Goal: Information Seeking & Learning: Check status

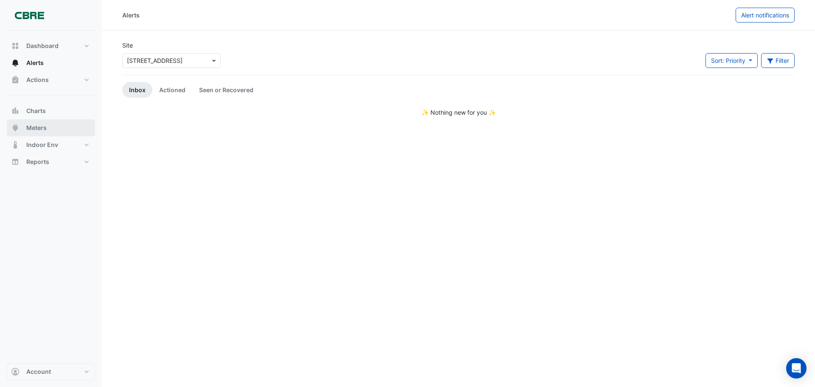
click at [34, 126] on span "Meters" at bounding box center [36, 127] width 20 height 8
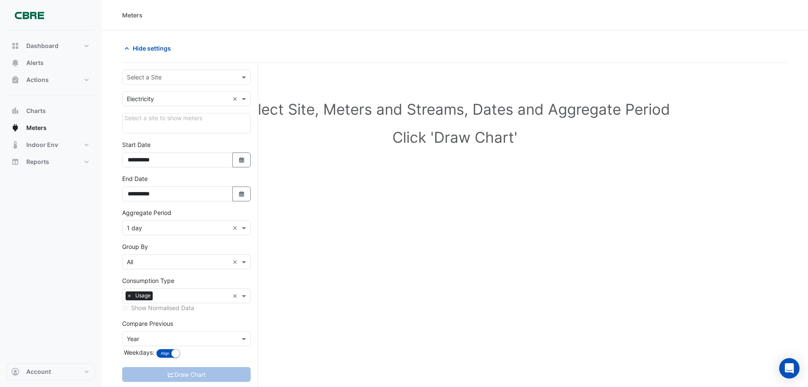
click at [173, 96] on input "text" at bounding box center [178, 99] width 102 height 9
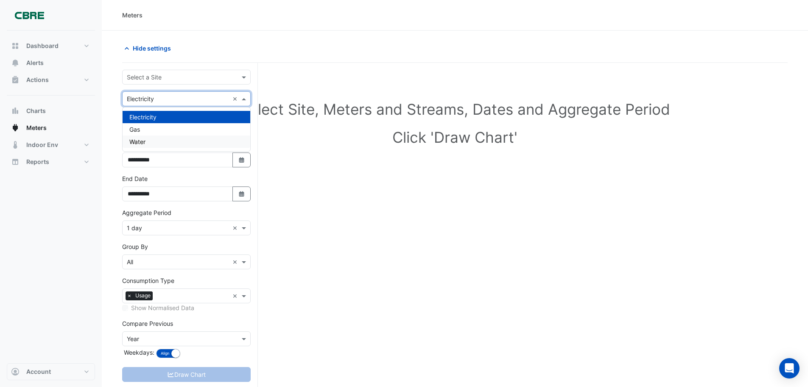
click at [160, 138] on div "Water" at bounding box center [187, 141] width 128 height 12
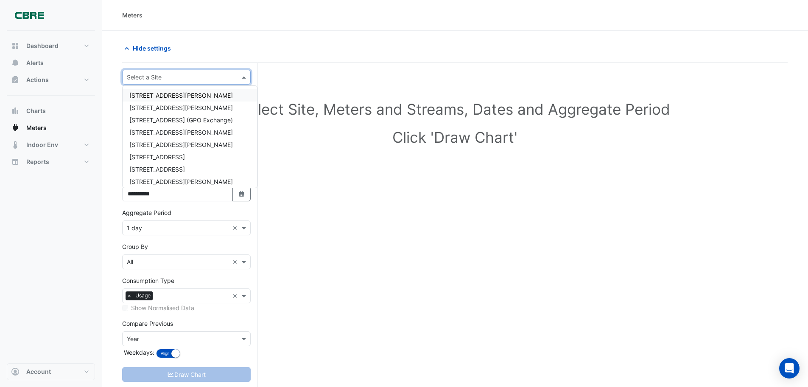
click at [168, 80] on input "text" at bounding box center [178, 77] width 102 height 9
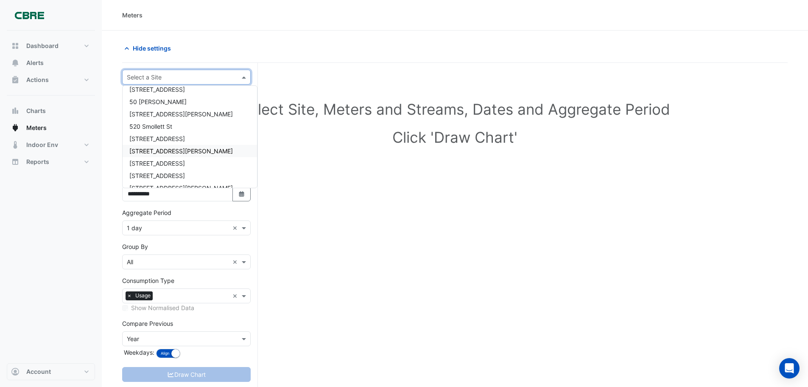
scroll to position [382, 0]
click at [179, 118] on span "[STREET_ADDRESS]" at bounding box center [157, 119] width 56 height 7
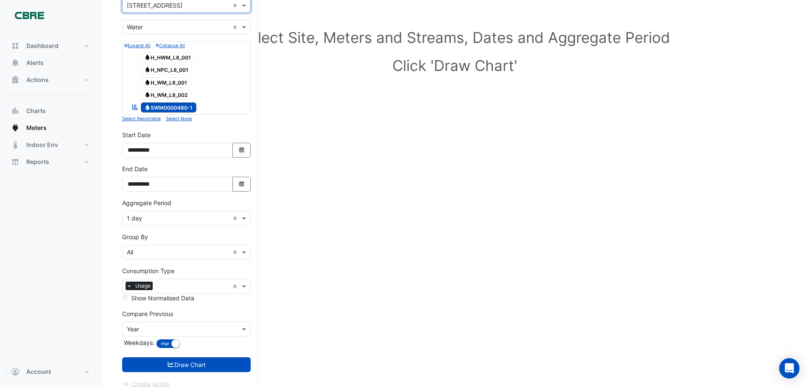
scroll to position [80, 0]
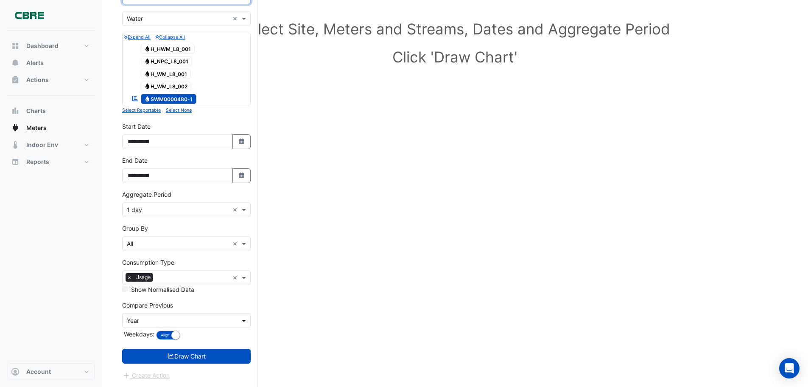
click at [242, 322] on span at bounding box center [245, 320] width 11 height 9
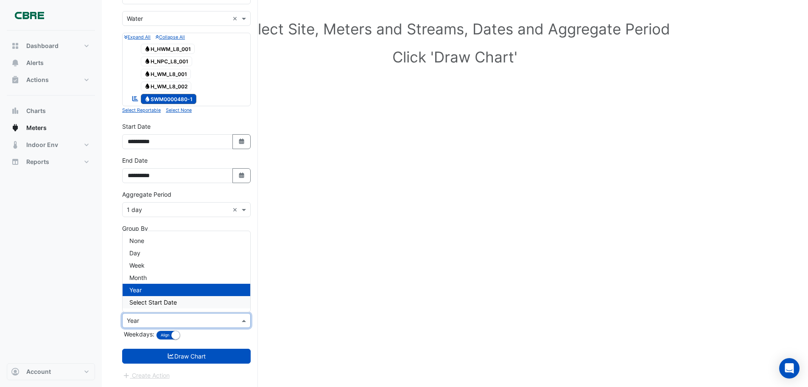
click at [311, 302] on div "Select Site, Meters and Streams, Dates and Aggregate Period Click 'Draw Chart'" at bounding box center [455, 190] width 666 height 394
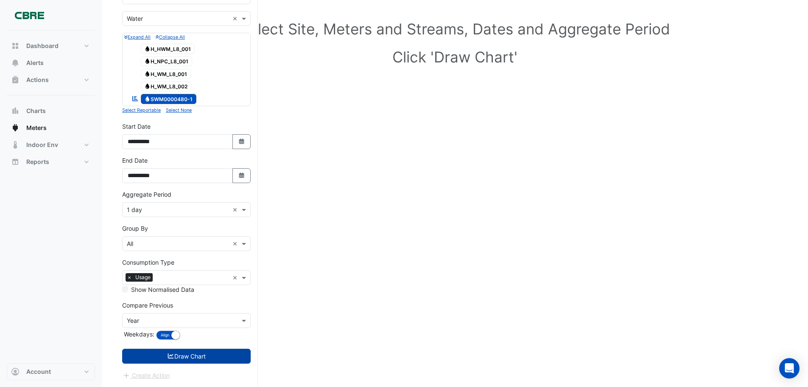
click at [208, 356] on button "Draw Chart" at bounding box center [186, 355] width 129 height 15
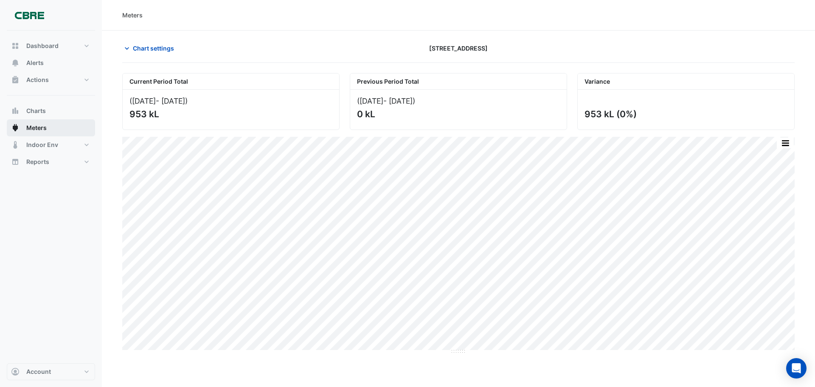
click at [42, 125] on span "Meters" at bounding box center [36, 127] width 20 height 8
click at [48, 78] on span "Actions" at bounding box center [37, 80] width 22 height 8
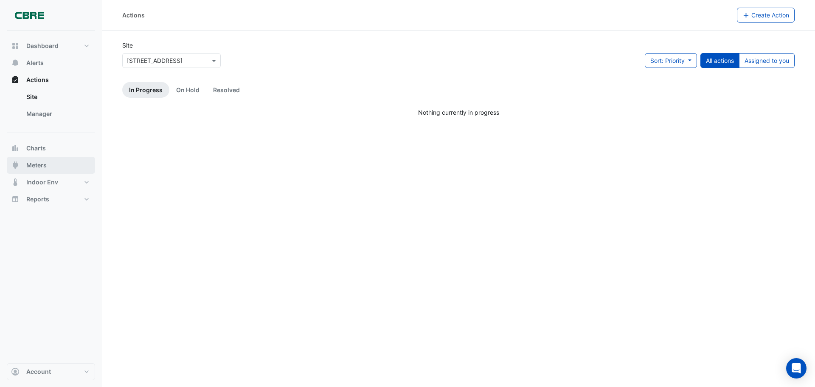
click at [38, 163] on span "Meters" at bounding box center [36, 165] width 20 height 8
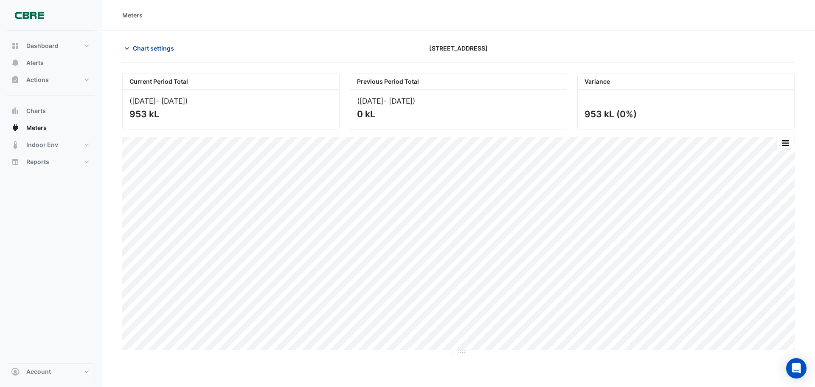
click at [128, 47] on icon "button" at bounding box center [127, 48] width 8 height 8
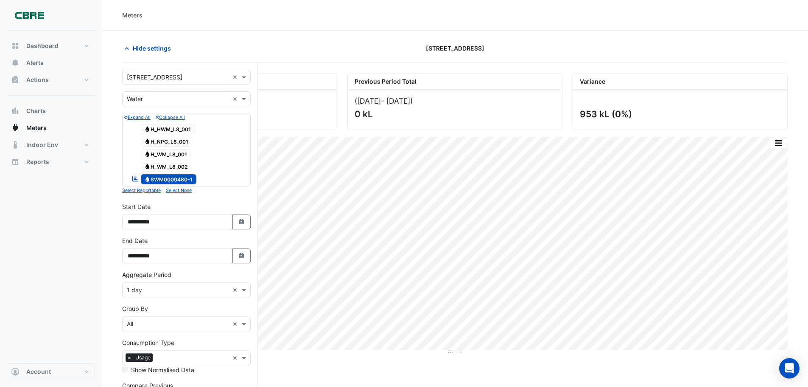
click at [125, 116] on icon "button" at bounding box center [125, 117] width 3 height 4
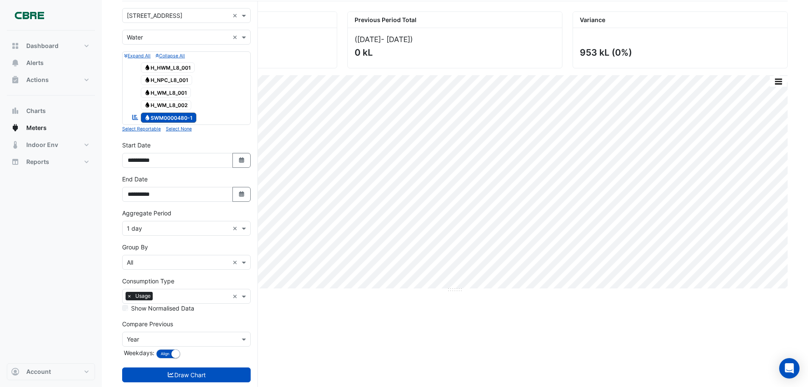
scroll to position [80, 0]
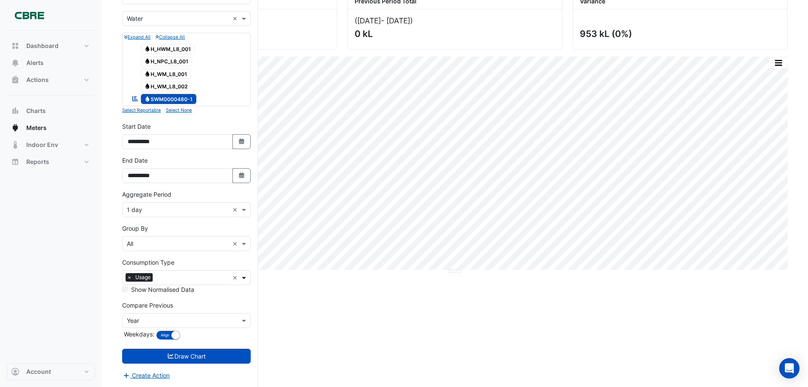
click at [241, 277] on span at bounding box center [245, 277] width 11 height 9
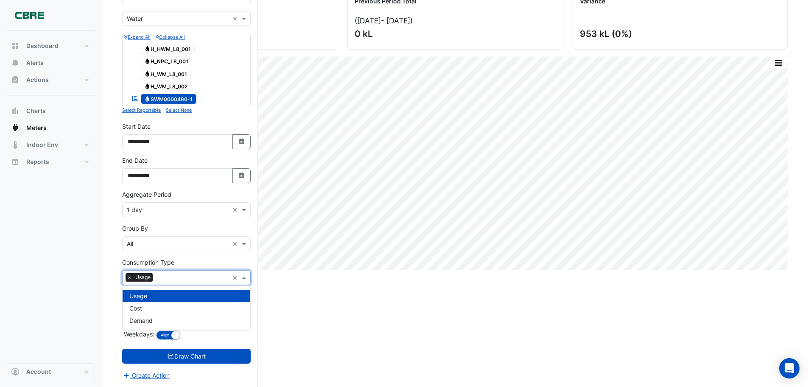
click at [88, 266] on div "Dashboard Portfolio Ratings Performance Alerts Actions Site Manager Charts" at bounding box center [51, 197] width 88 height 332
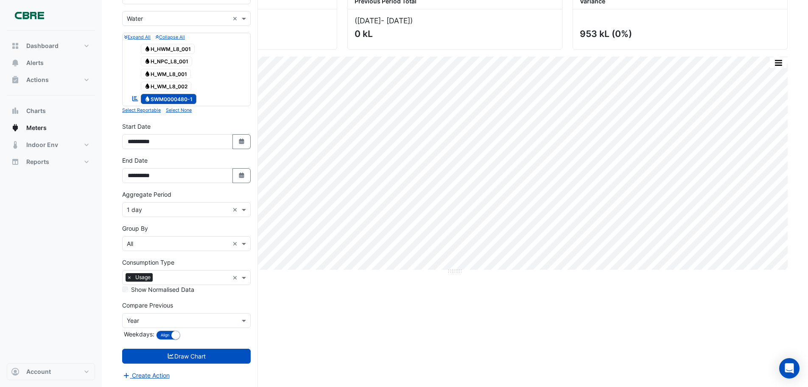
click at [175, 240] on input "text" at bounding box center [178, 243] width 102 height 9
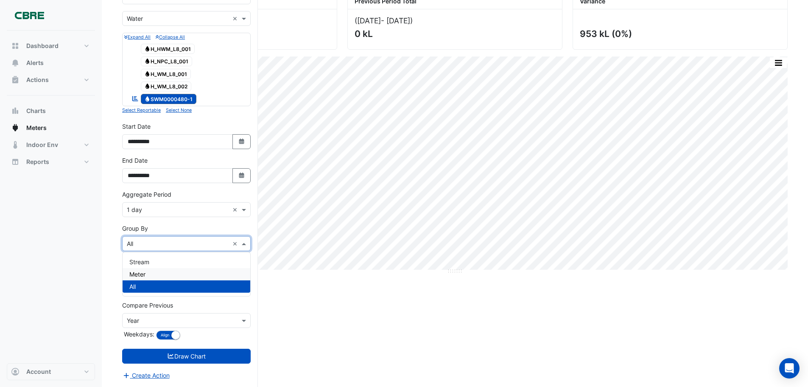
click at [151, 273] on div "Meter" at bounding box center [187, 274] width 128 height 12
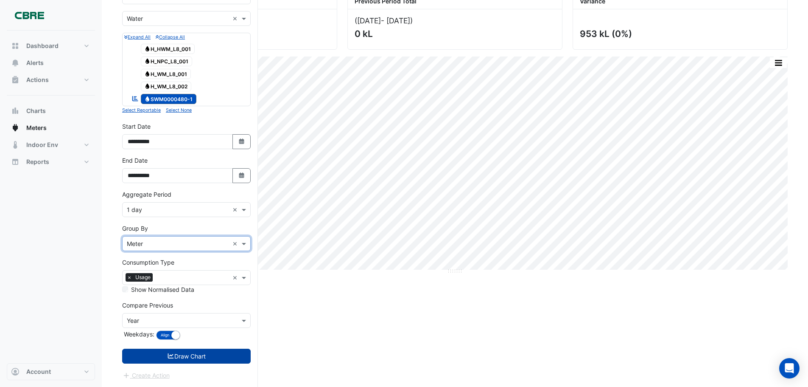
click at [175, 352] on button "Draw Chart" at bounding box center [186, 355] width 129 height 15
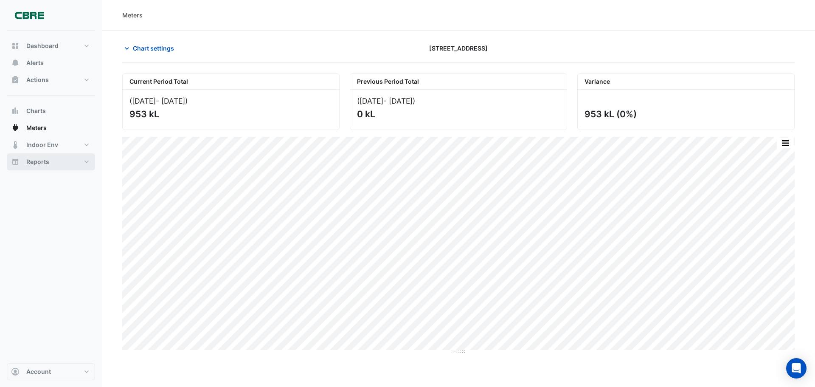
click at [35, 160] on span "Reports" at bounding box center [37, 161] width 23 height 8
select select "***"
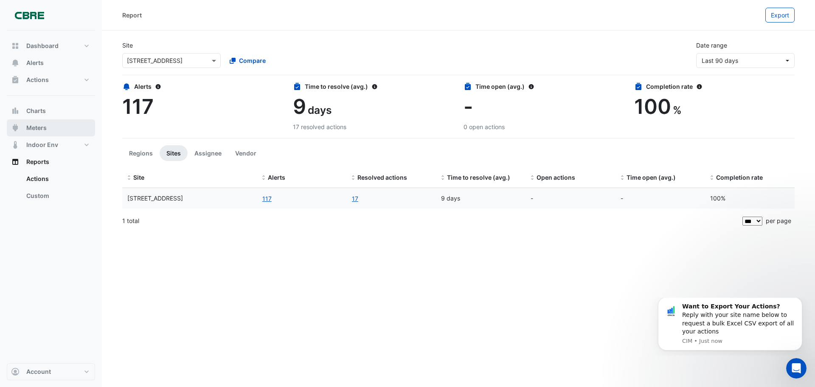
click at [28, 126] on span "Meters" at bounding box center [36, 127] width 20 height 8
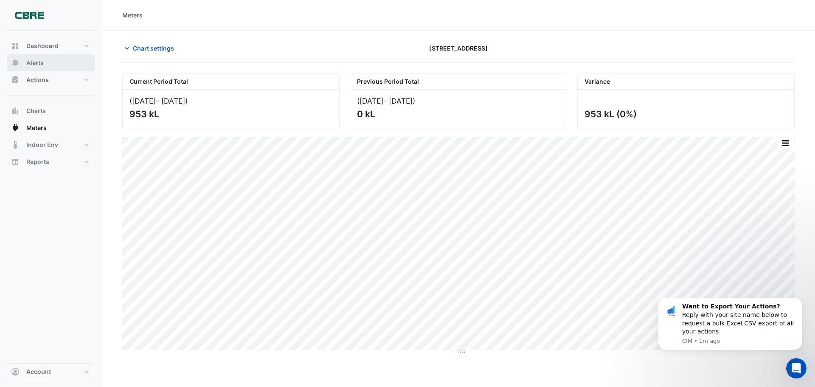
click at [38, 55] on button "Alerts" at bounding box center [51, 62] width 88 height 17
